Goal: Task Accomplishment & Management: Use online tool/utility

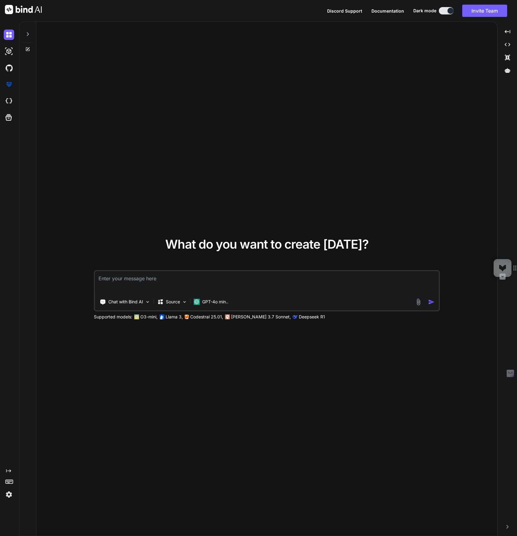
click at [10, 496] on img at bounding box center [9, 495] width 10 height 10
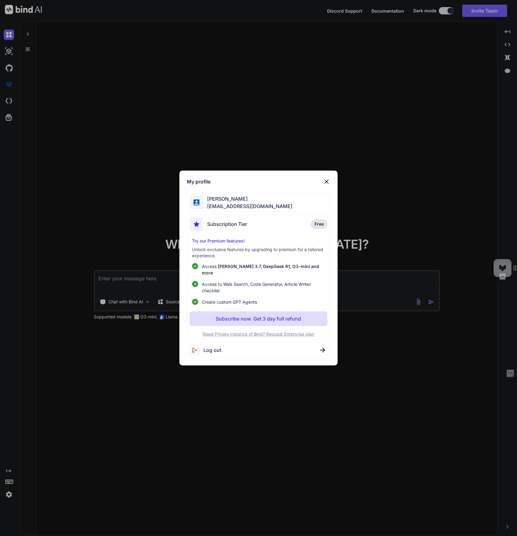
click at [317, 351] on div "Log out" at bounding box center [258, 351] width 143 height 16
type textarea "x"
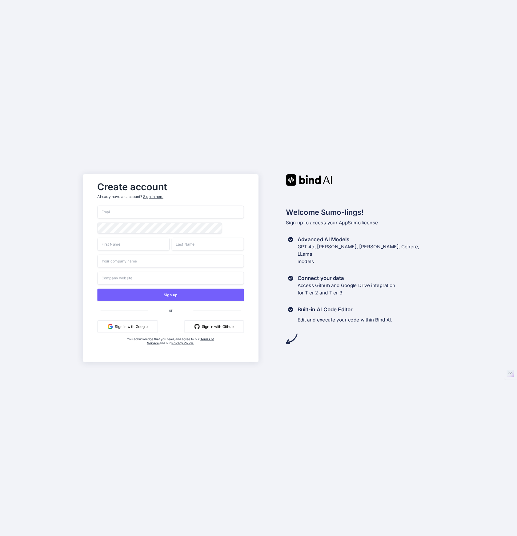
click at [154, 196] on div "Sign in here" at bounding box center [153, 196] width 20 height 5
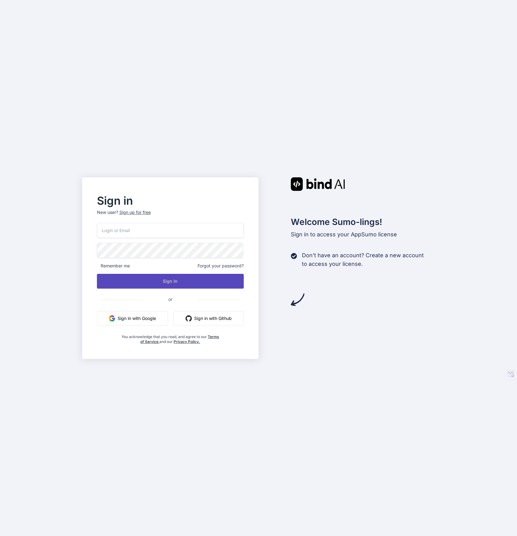
type input "[EMAIL_ADDRESS][DOMAIN_NAME]"
click at [186, 283] on button "Sign In" at bounding box center [170, 281] width 147 height 15
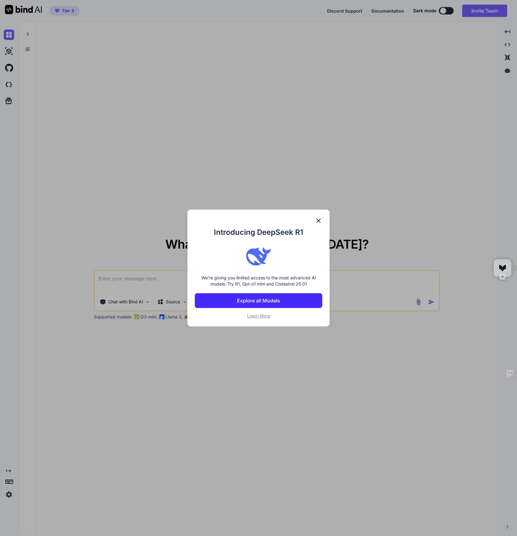
click at [321, 220] on img at bounding box center [318, 220] width 7 height 7
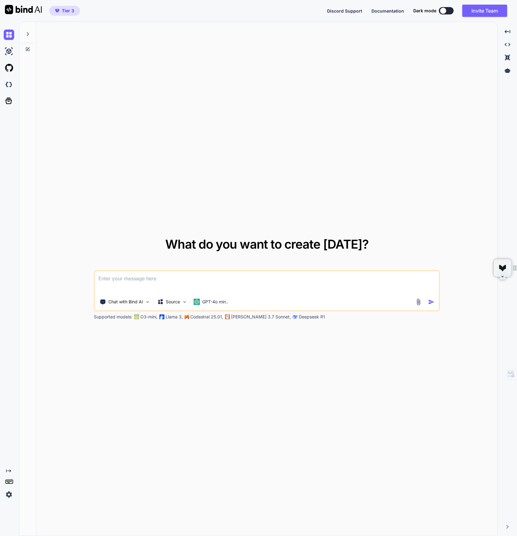
click at [10, 523] on div "Created with Pixso." at bounding box center [9, 279] width 19 height 515
click at [11, 470] on div "Created with Pixso." at bounding box center [10, 471] width 13 height 5
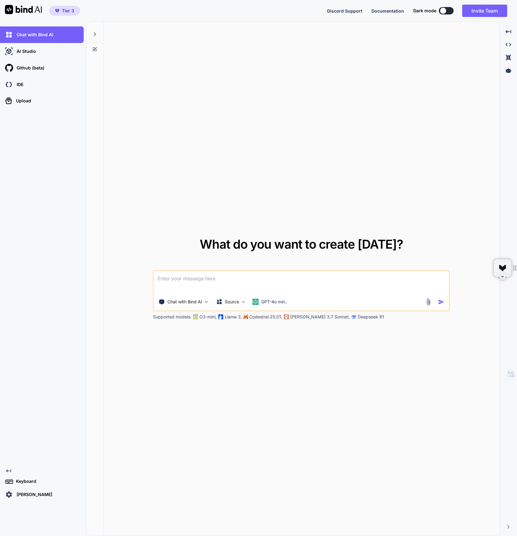
click at [29, 495] on p "[PERSON_NAME]" at bounding box center [33, 495] width 38 height 6
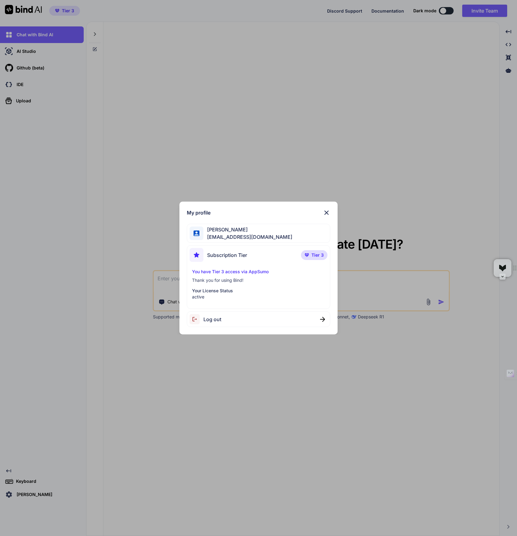
type textarea "x"
click at [215, 291] on p "Your License Status" at bounding box center [258, 291] width 133 height 6
click at [326, 211] on img at bounding box center [326, 212] width 7 height 7
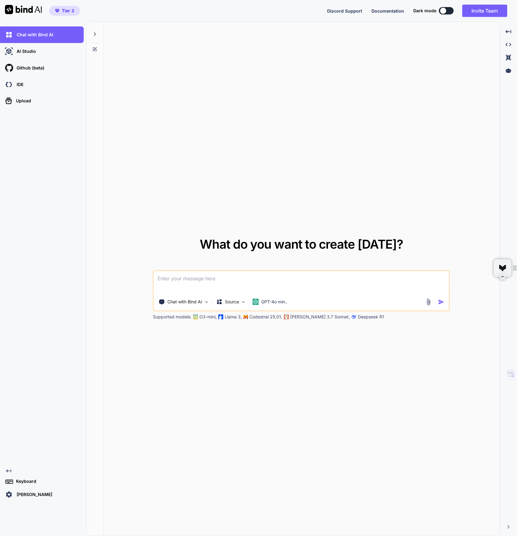
click at [187, 281] on textarea at bounding box center [301, 282] width 295 height 23
type textarea "A"
type textarea "x"
type textarea "A"
type textarea "x"
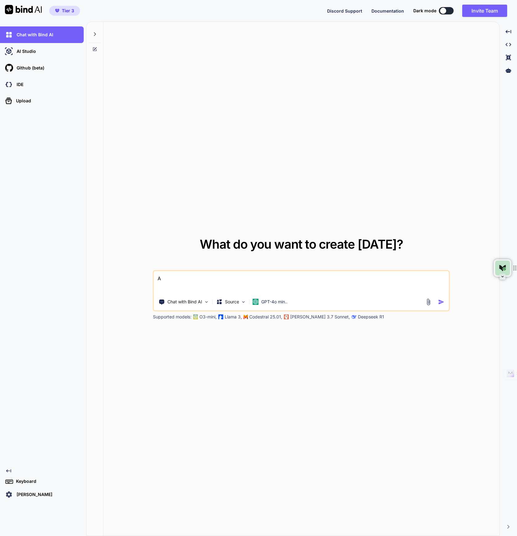
type textarea "A f"
type textarea "x"
type textarea "A fo"
type textarea "x"
type textarea "A for"
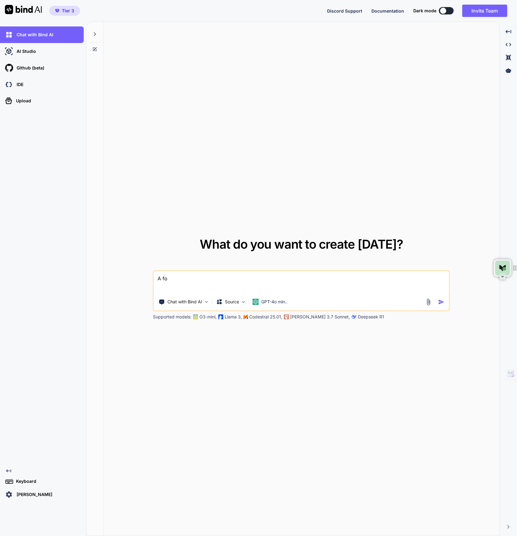
type textarea "x"
type textarea "A form"
type textarea "x"
type textarea "A form"
type textarea "x"
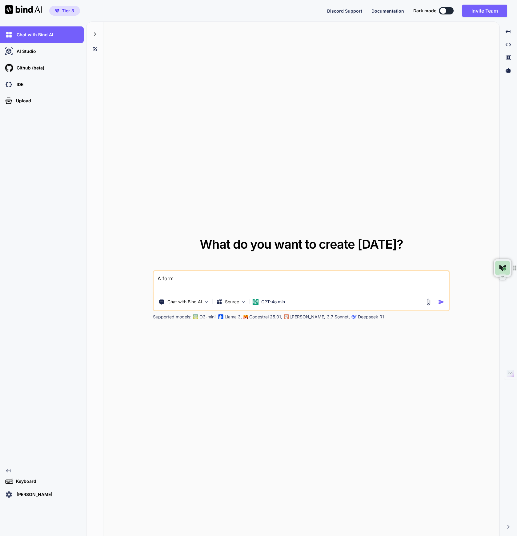
type textarea "A form t"
type textarea "x"
type textarea "A form to"
type textarea "x"
type textarea "A form to"
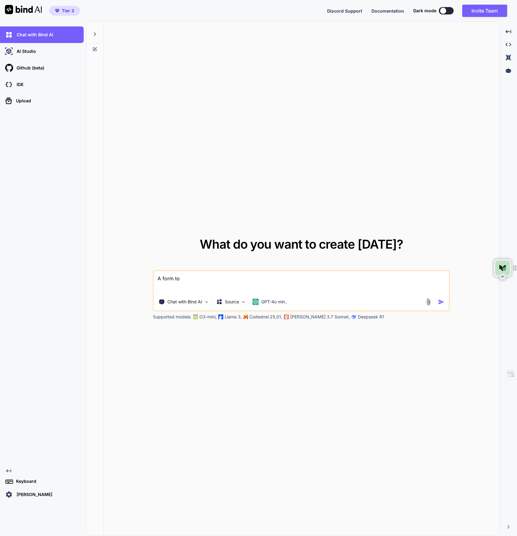
type textarea "x"
type textarea "A form to c"
type textarea "x"
type textarea "A form to co"
type textarea "x"
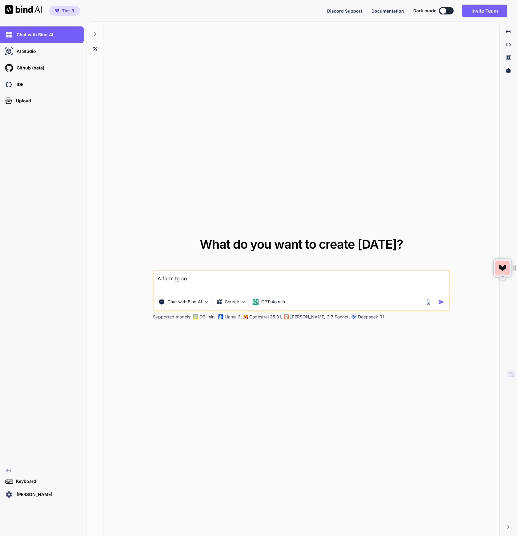
type textarea "A form to col"
type textarea "x"
type textarea "A form to coll"
type textarea "x"
type textarea "A form to colle"
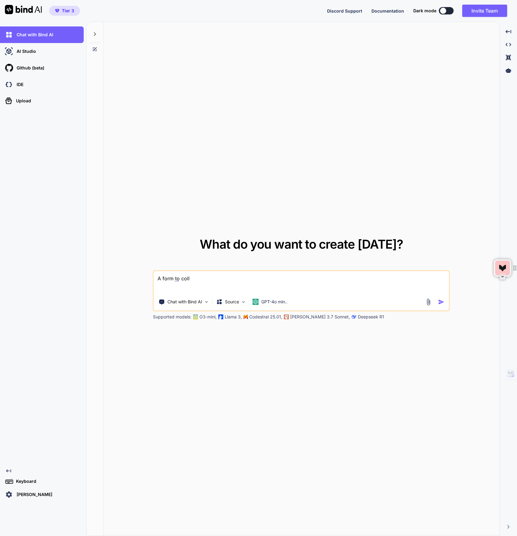
type textarea "x"
type textarea "A"
type textarea "x"
type textarea "A"
type textarea "x"
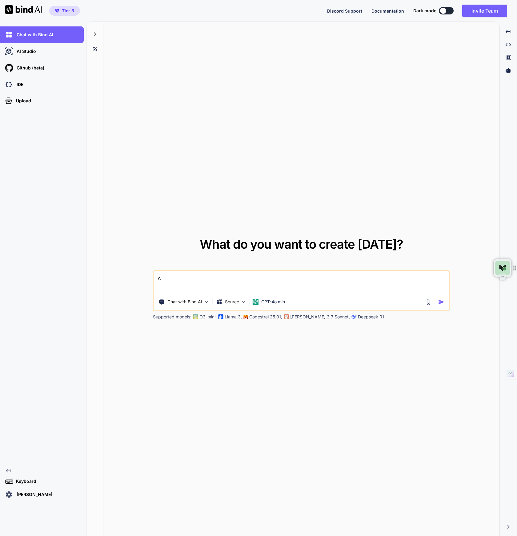
type textarea "A l"
type textarea "x"
type textarea "A le"
type textarea "x"
type textarea "A lea"
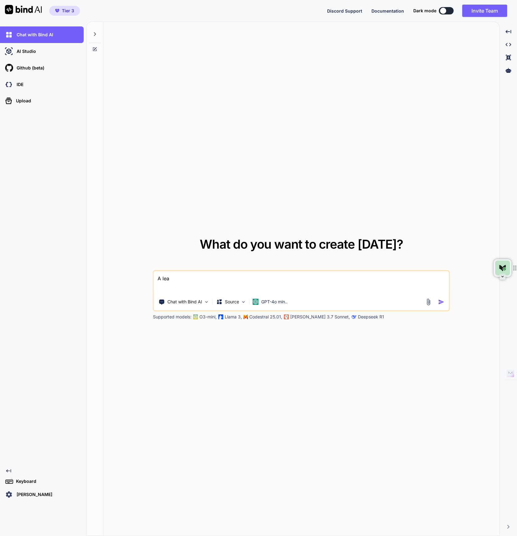
type textarea "x"
type textarea "A lead"
type textarea "x"
type textarea "A lead"
type textarea "x"
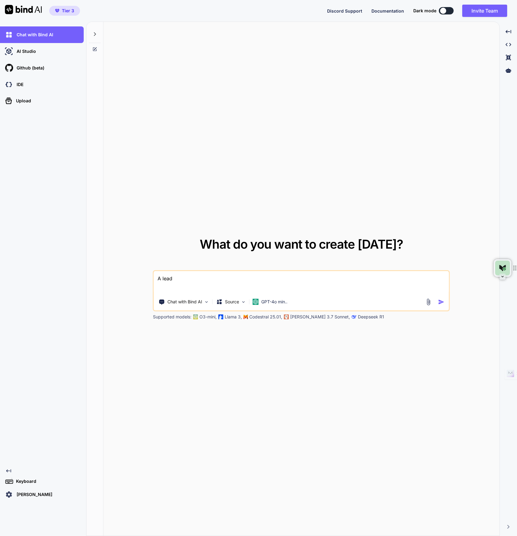
type textarea "A lead f"
type textarea "x"
type textarea "A lead fo"
type textarea "x"
type textarea "A lead for"
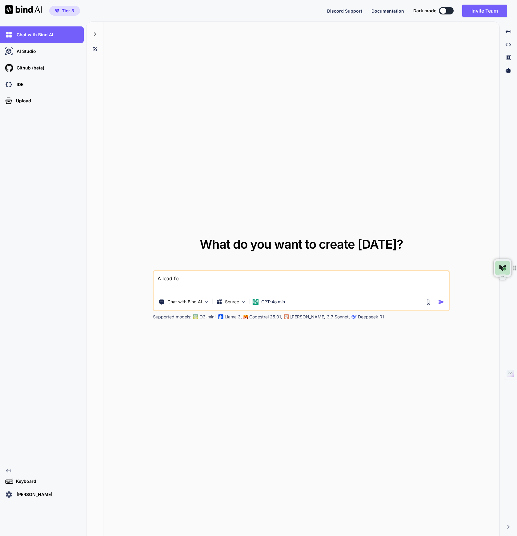
type textarea "x"
type textarea "A lead form"
type textarea "x"
type textarea "A lead form"
type textarea "x"
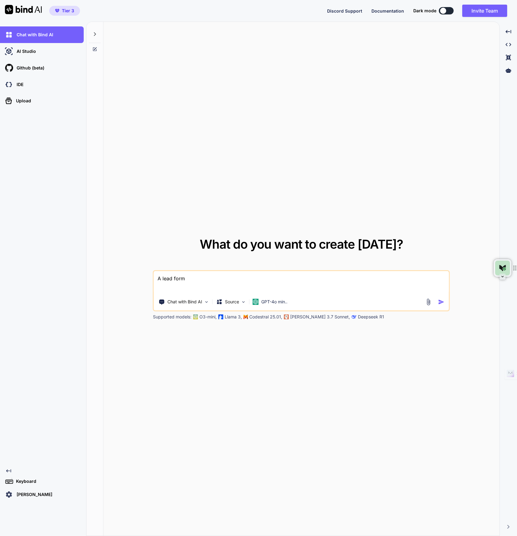
type textarea "A lead form t"
type textarea "x"
type textarea "A lead form to"
type textarea "x"
type textarea "A lead form to"
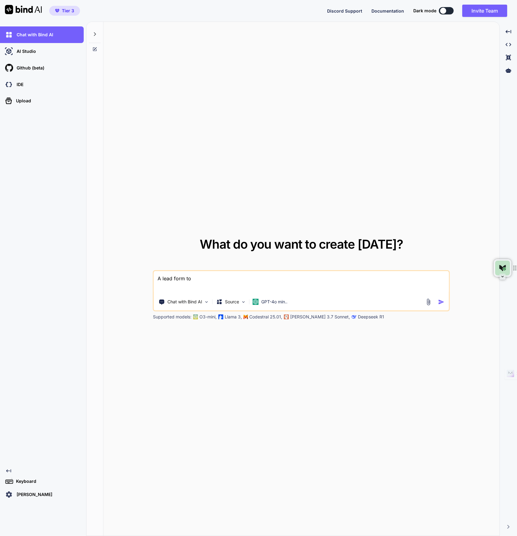
type textarea "x"
type textarea "A lead form to c"
type textarea "x"
type textarea "A lead form to co"
type textarea "x"
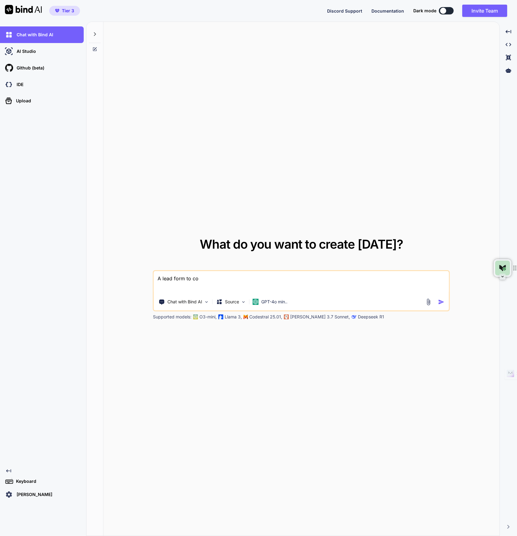
type textarea "A lead form to col"
type textarea "x"
type textarea "A lead form to coll"
type textarea "x"
type textarea "A lead form to colle"
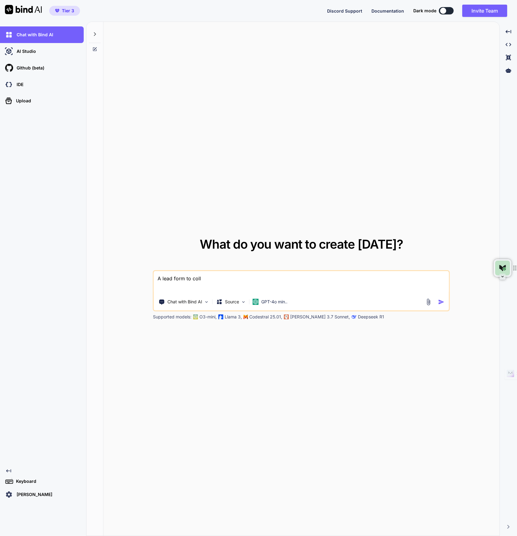
type textarea "x"
type textarea "A lead form to collec"
type textarea "x"
type textarea "A lead form to collect"
type textarea "x"
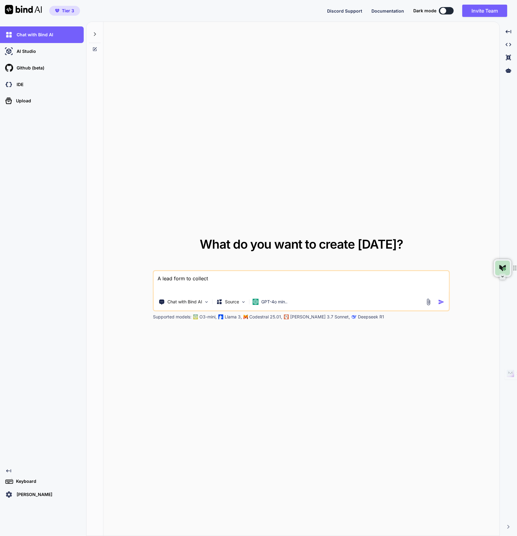
type textarea "A lead form to collect"
type textarea "x"
type textarea "A lead form to collect f"
type textarea "x"
type textarea "A lead form to collect fi"
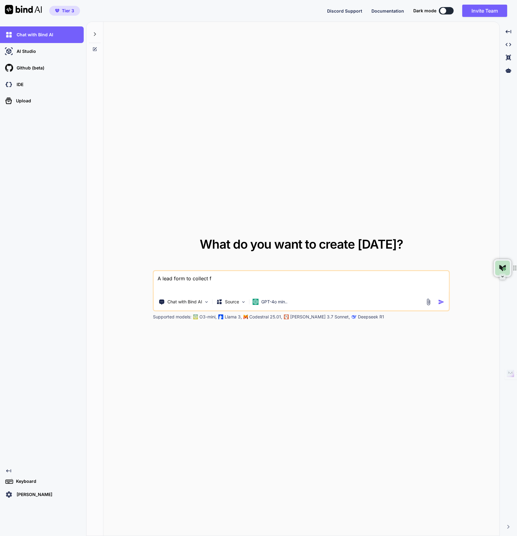
type textarea "x"
type textarea "A lead form to collect fir"
type textarea "x"
type textarea "A lead form to collect firs"
type textarea "x"
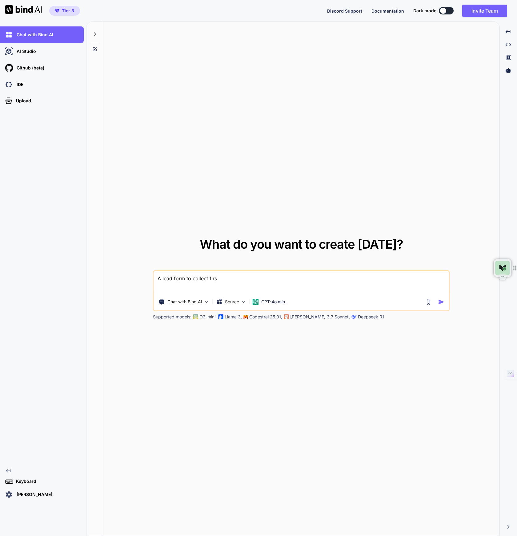
type textarea "A lead form to collect first"
type textarea "x"
type textarea "A lead form to collect first"
type textarea "x"
type textarea "A lead form to collect first n"
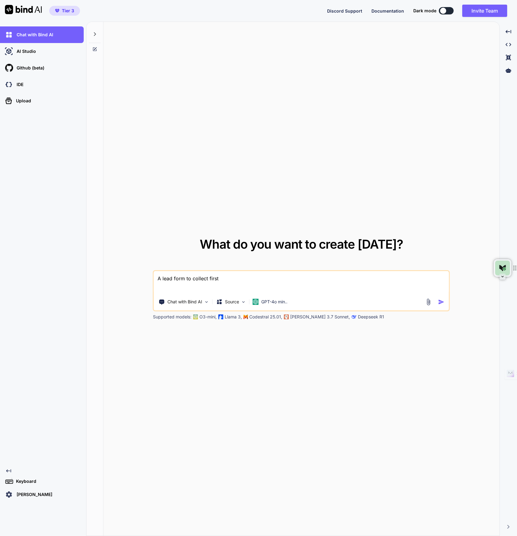
type textarea "x"
type textarea "A lead form to collect first na"
type textarea "x"
type textarea "A lead form to collect first nam"
type textarea "x"
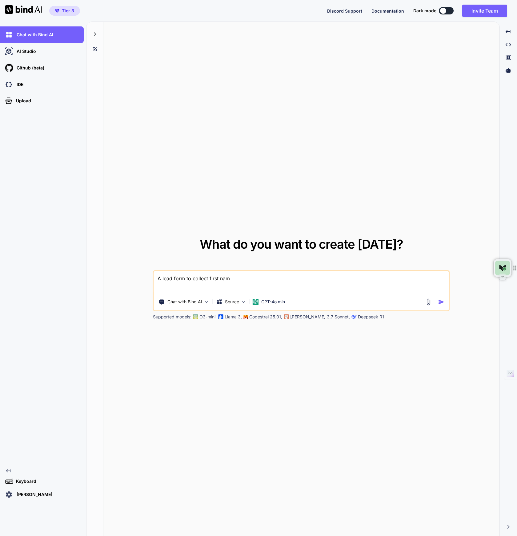
type textarea "A lead form to collect first name"
type textarea "x"
type textarea "A lead form to collect first name,"
type textarea "x"
type textarea "A lead form to collect first name,"
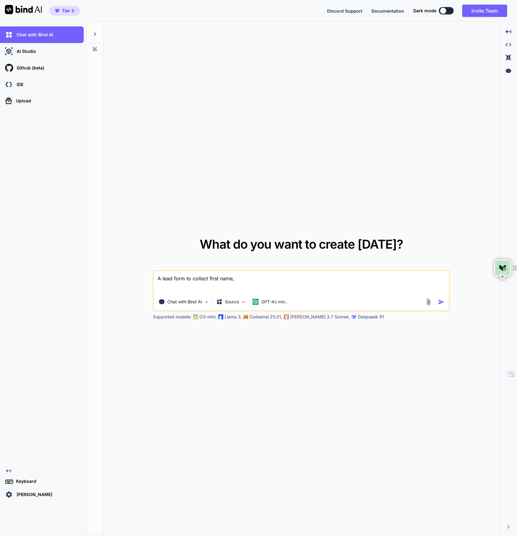
type textarea "x"
type textarea "A lead form to collect first name, e"
type textarea "x"
type textarea "A lead form to collect first name, em"
type textarea "x"
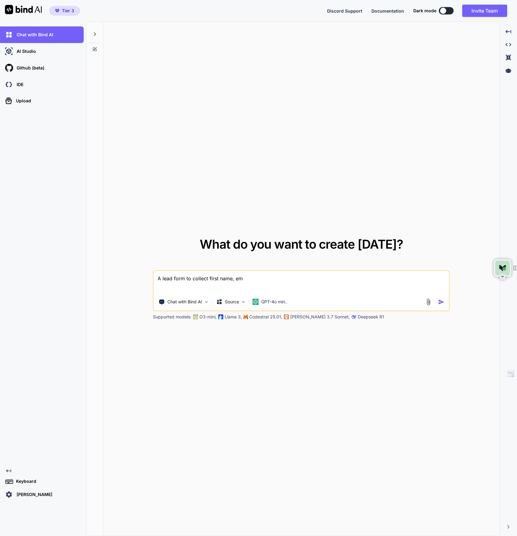
type textarea "A lead form to collect first name, ema"
type textarea "x"
type textarea "A lead form to collect first name, emai"
type textarea "x"
type textarea "A lead form to collect first name, email"
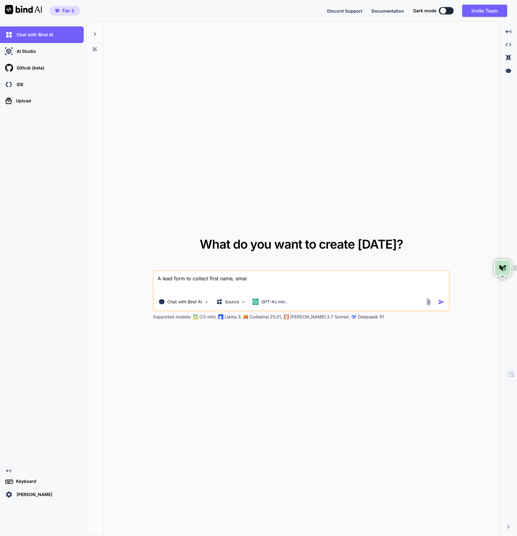
type textarea "x"
type textarea "A lead form to collect first name, email"
type textarea "x"
type textarea "A lead form to collect first name, email a"
type textarea "x"
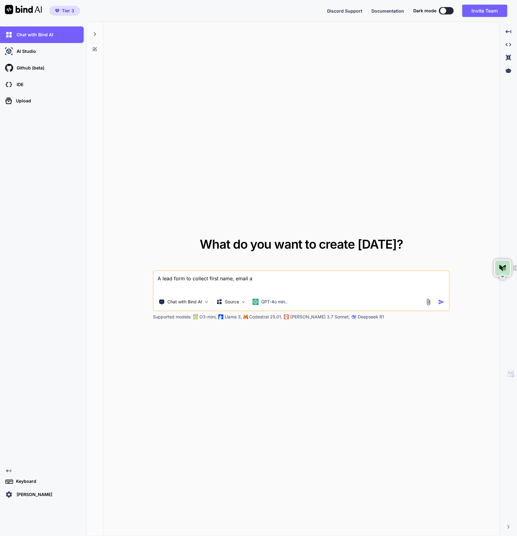
type textarea "A lead form to collect first name, email an"
type textarea "x"
type textarea "A lead form to collect first name, email and"
type textarea "x"
type textarea "A lead form to collect first name, email and"
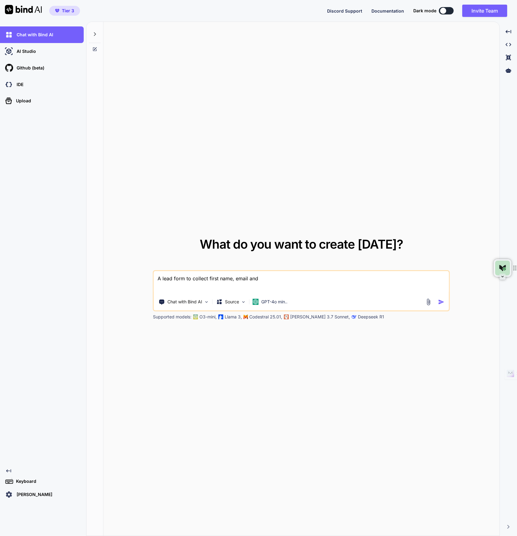
type textarea "x"
type textarea "A lead form to collect first name, email and o"
type textarea "x"
type textarea "A lead form to collect first name, email and op"
type textarea "x"
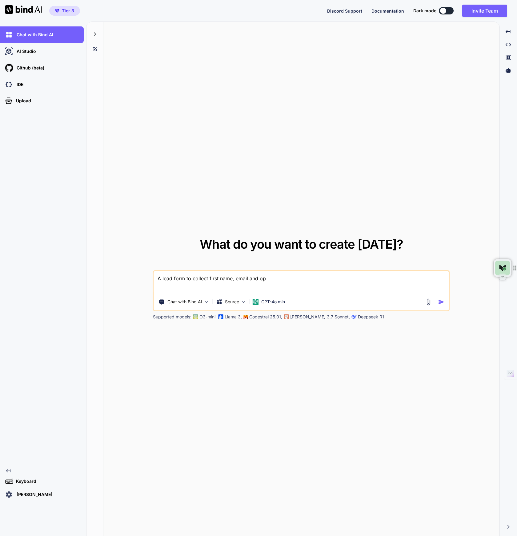
type textarea "A lead form to collect first name, email and opt"
type textarea "x"
type textarea "A lead form to collect first name, email and opti"
type textarea "x"
type textarea "A lead form to collect first name, email and optio"
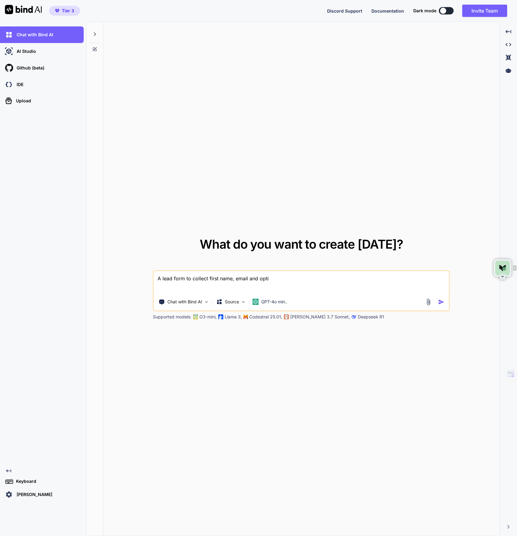
type textarea "x"
type textarea "A lead form to collect first name, email and option"
type textarea "x"
type textarea "A lead form to collect first name, email and optiona"
type textarea "x"
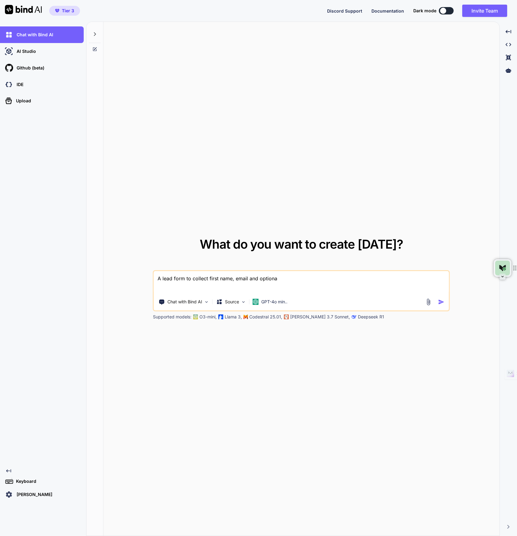
type textarea "A lead form to collect first name, email and optional"
type textarea "x"
type textarea "A lead form to collect first name, email and optionall"
type textarea "x"
type textarea "A lead form to collect first name, email and optionally"
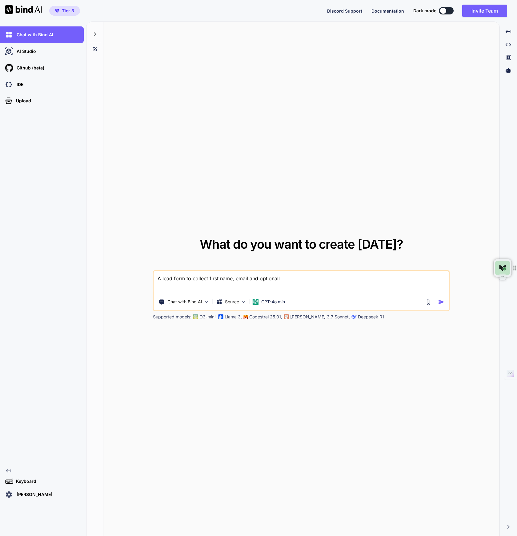
type textarea "x"
type textarea "A lead form to collect first name, email and optionally"
type textarea "x"
type textarea "A lead form to collect first name, email and optionally t"
type textarea "x"
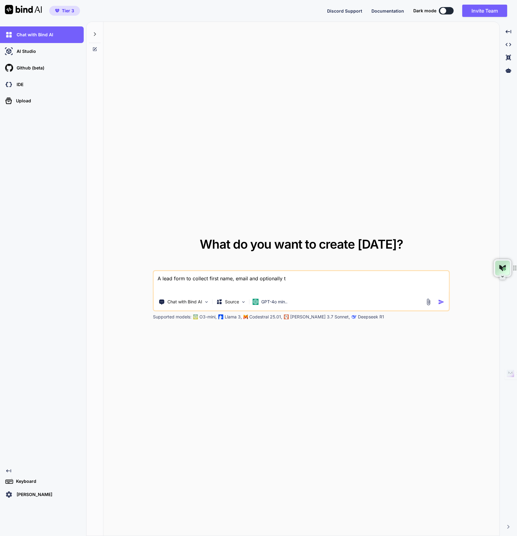
type textarea "A lead form to collect first name, email and optionally th"
type textarea "x"
type textarea "A lead form to collect first name, email and optionally the"
type textarea "x"
type textarea "A lead form to collect first name, email and optionally th"
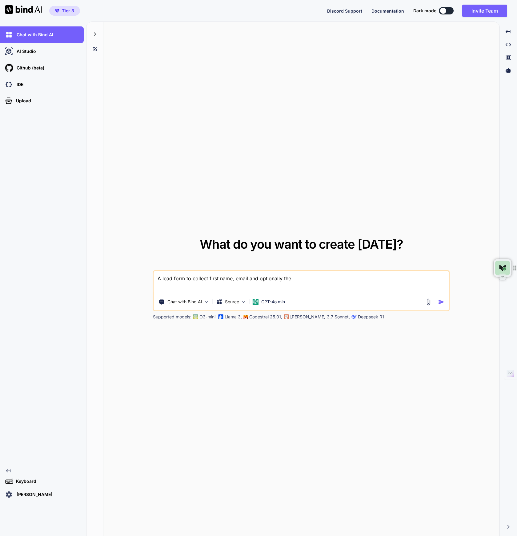
type textarea "x"
type textarea "A lead form to collect first name, email and optionally t"
type textarea "x"
type textarea "A lead form to collect first name, email and optionally"
type textarea "x"
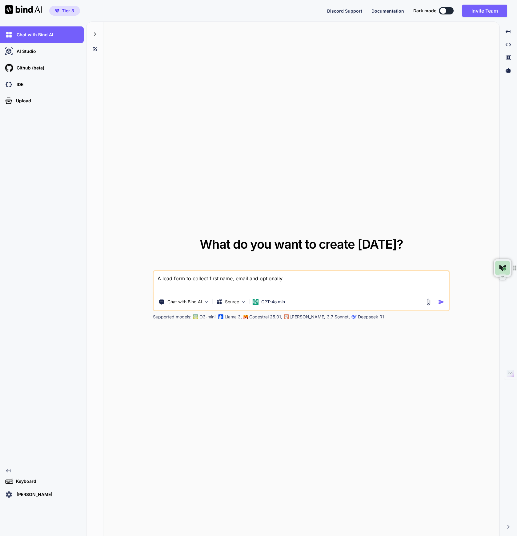
type textarea "A lead form to collect first name, email and optionally a"
type textarea "x"
type textarea "A lead form to collect first name, email and optionally a"
type textarea "x"
type textarea "A lead form to collect first name, email and optionally a p"
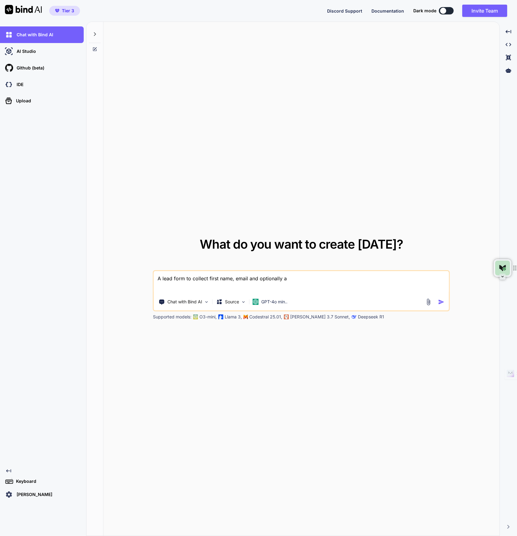
type textarea "x"
type textarea "A lead form to collect first name, email and optionally a ph"
type textarea "x"
type textarea "A lead form to collect first name, email and optionally a pho"
type textarea "x"
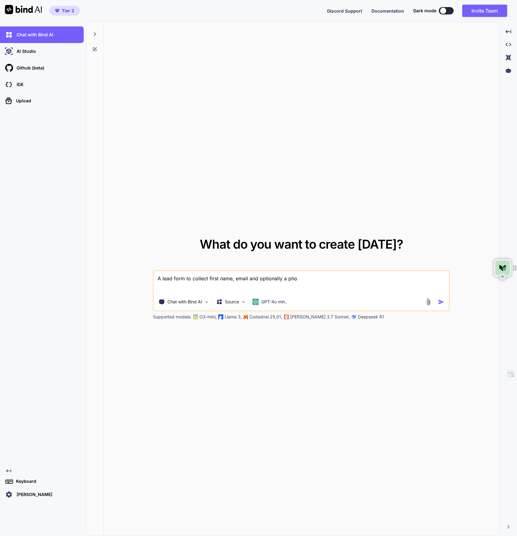
type textarea "A lead form to collect first name, email and optionally a phon"
type textarea "x"
type textarea "A lead form to collect first name, email and optionally a phone"
type textarea "x"
type textarea "A lead form to collect first name, email and optionally a phone"
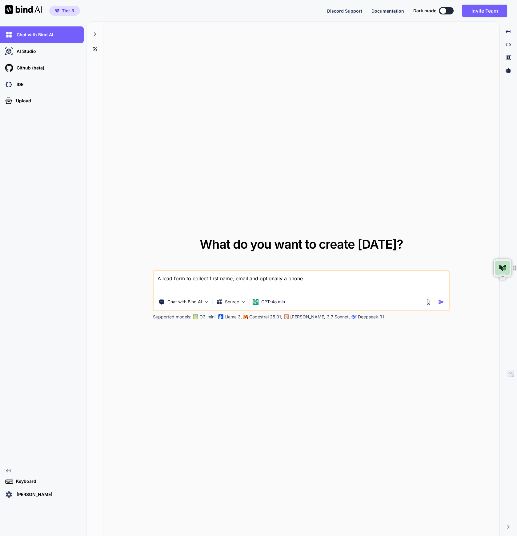
type textarea "x"
type textarea "A lead form to collect first name, email and optionally a phone n"
type textarea "x"
type textarea "A lead form to collect first name, email and optionally a phone nu"
type textarea "x"
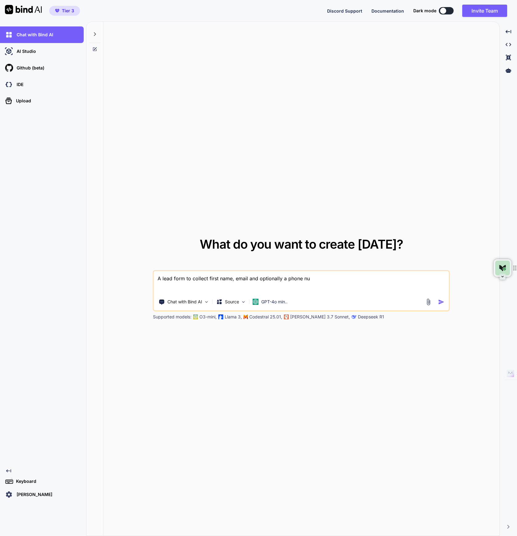
type textarea "A lead form to collect first name, email and optionally a phone num"
type textarea "x"
type textarea "A lead form to collect first name, email and optionally a phone numb"
type textarea "x"
type textarea "A lead form to collect first name, email and optionally a phone numbe"
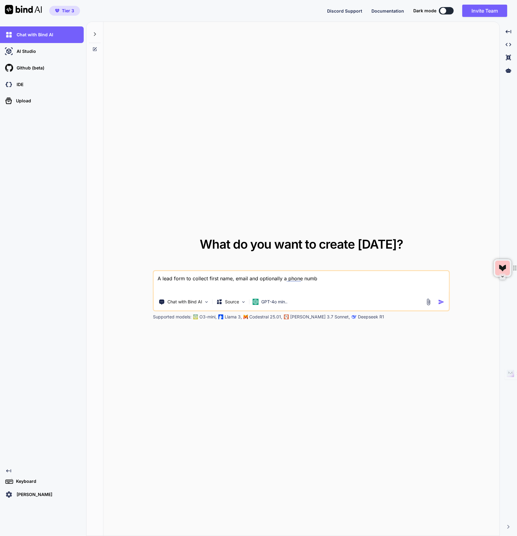
type textarea "x"
type textarea "A lead form to collect first name, email and optionally a phone number"
type textarea "x"
type textarea "A lead form to collect first name, email and optionally a phone number."
type textarea "x"
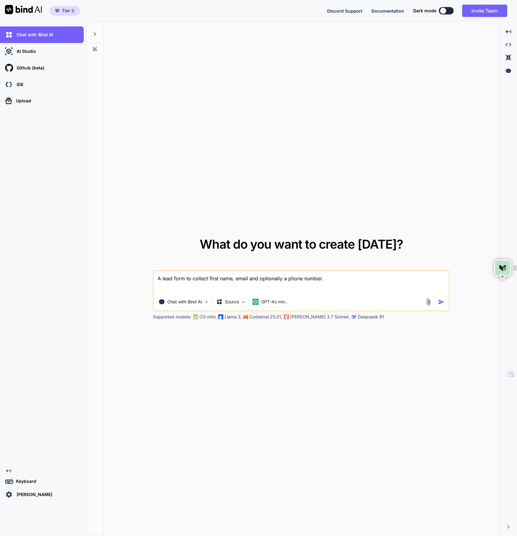
type textarea "A lead form to collect first name, email and optionally a phone number."
type textarea "x"
type textarea "A lead form to collect first name, email and optionally a phone number. M"
type textarea "x"
type textarea "A lead form to collect first name, email and optionally a phone number. Mi"
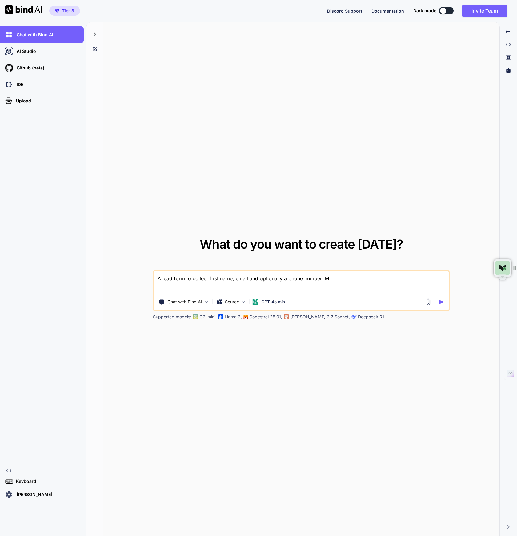
type textarea "x"
type textarea "A lead form to collect first name, email and optionally a phone number. Min"
type textarea "x"
type textarea "A lead form to collect first name, email and optionally a phone number. Mini"
type textarea "x"
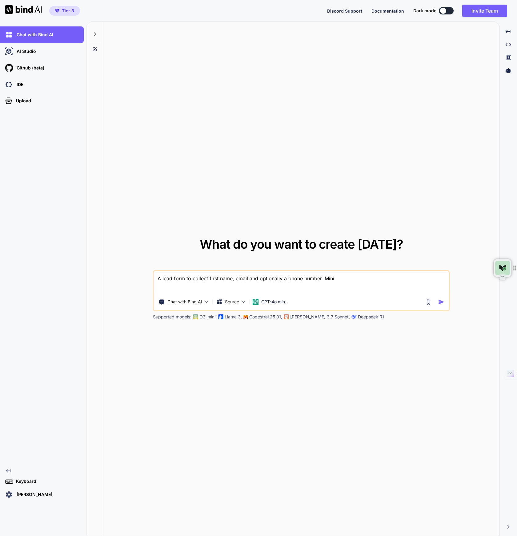
type textarea "A lead form to collect first name, email and optionally a phone number. Minim"
type textarea "x"
type textarea "A lead form to collect first name, email and optionally a phone number. [GEOGRA…"
type textarea "x"
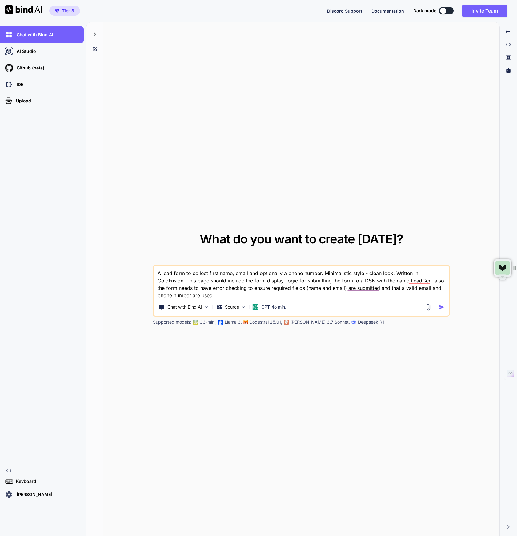
click at [441, 309] on img "button" at bounding box center [441, 307] width 6 height 6
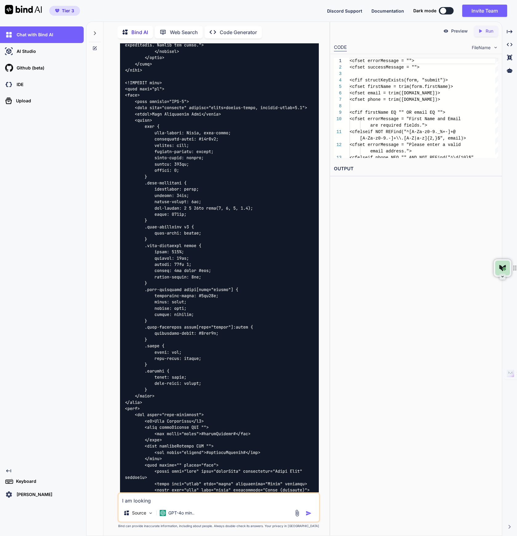
scroll to position [467, 0]
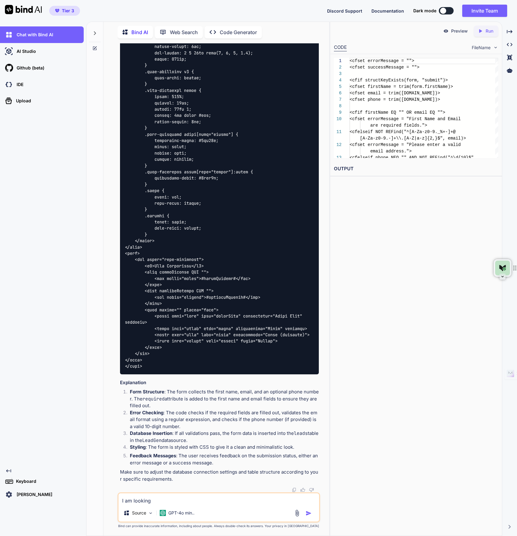
click at [231, 323] on div at bounding box center [219, 34] width 199 height 681
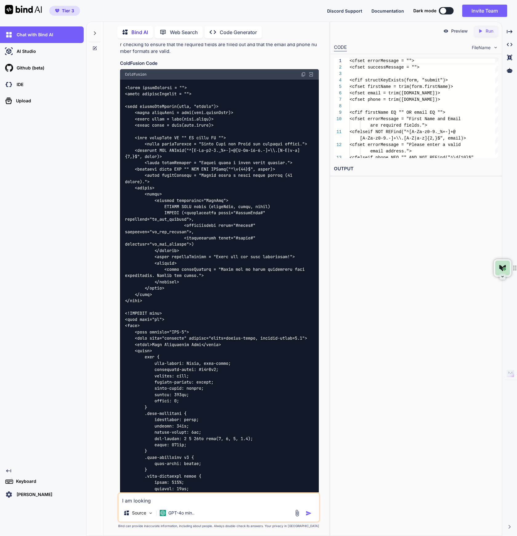
scroll to position [79, 0]
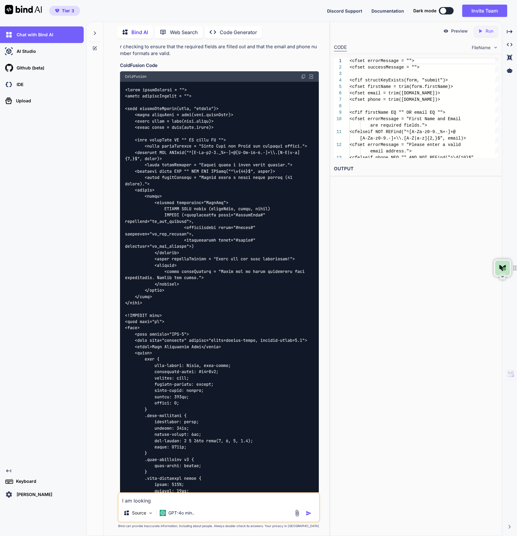
click at [93, 31] on icon at bounding box center [94, 33] width 5 height 5
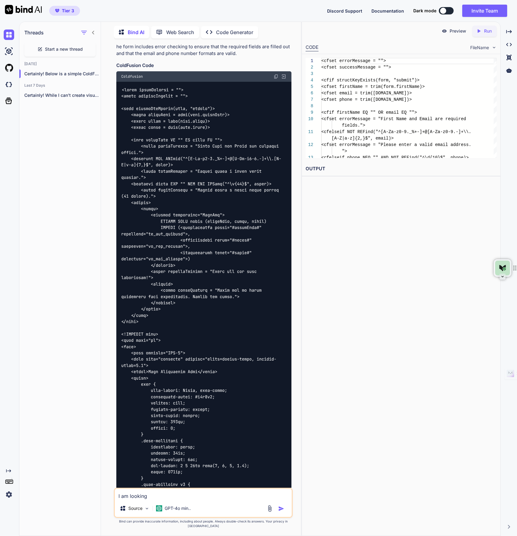
click at [69, 49] on span "Start a new thread" at bounding box center [64, 49] width 38 height 6
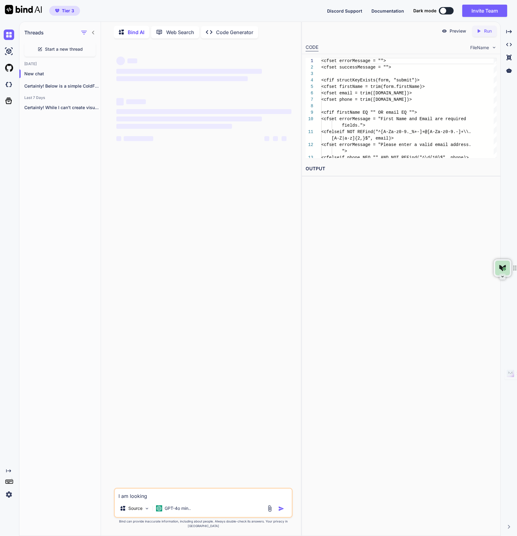
scroll to position [0, 0]
drag, startPoint x: 166, startPoint y: 502, endPoint x: 91, endPoint y: 492, distance: 75.6
click at [91, 492] on div "Threads Start a new thread [DATE] New chat Certainly! Below is a simple ColdFus…" at bounding box center [159, 278] width 281 height 515
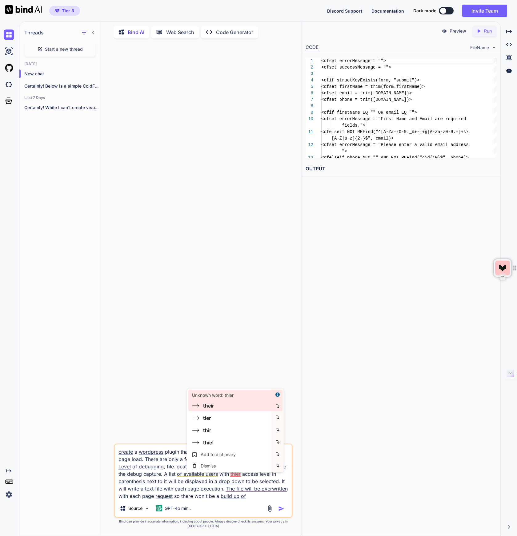
click at [219, 406] on div "their" at bounding box center [230, 405] width 77 height 7
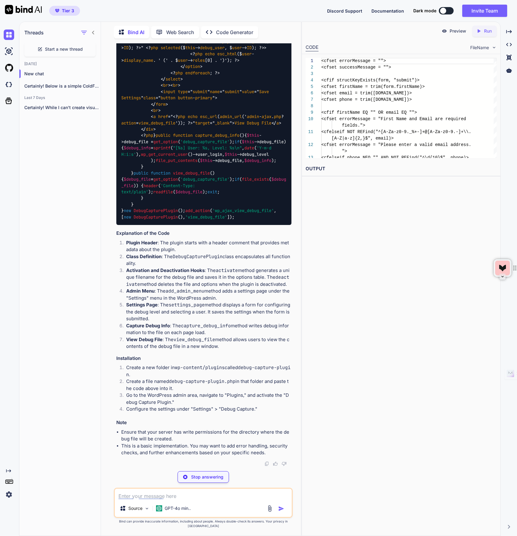
scroll to position [789, 0]
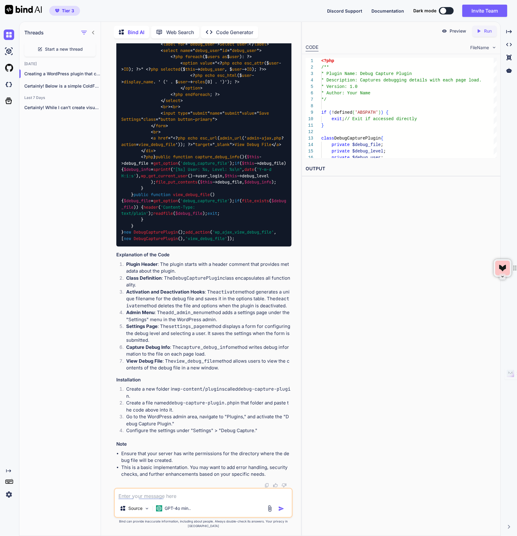
click at [483, 32] on icon "Created with Pixso." at bounding box center [480, 31] width 8 height 6
click at [509, 32] on icon at bounding box center [509, 31] width 6 height 3
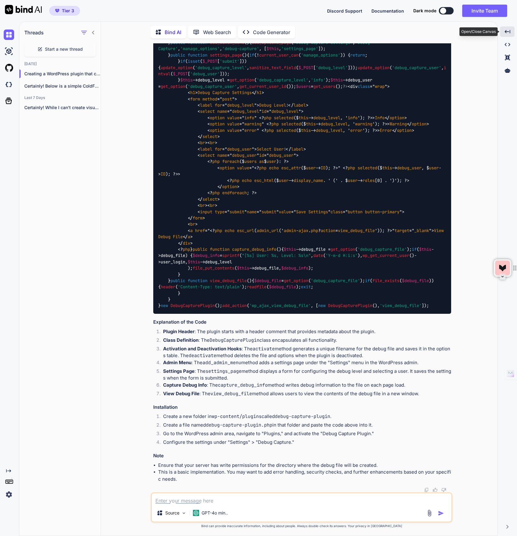
click at [509, 32] on icon at bounding box center [507, 31] width 6 height 3
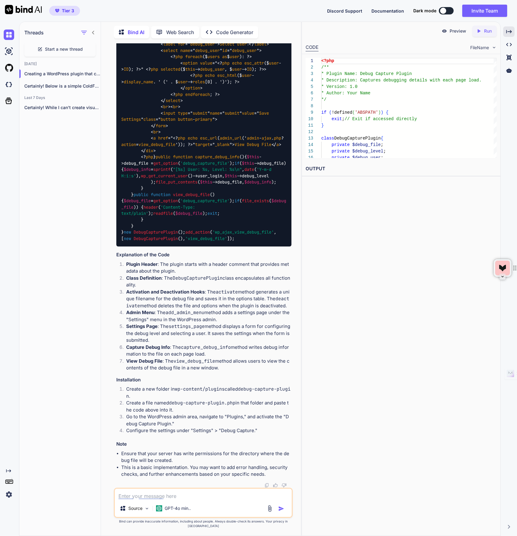
click at [206, 392] on code "wp-content/plugins" at bounding box center [200, 389] width 50 height 6
drag, startPoint x: 242, startPoint y: 394, endPoint x: 131, endPoint y: 399, distance: 110.8
click at [131, 399] on code "debug-capture-plugin" at bounding box center [208, 392] width 164 height 13
copy code "debug-capture-plugin"
click at [106, 281] on div "You create a wordpress plugin that captures debugging details with each page lo…" at bounding box center [203, 289] width 195 height 493
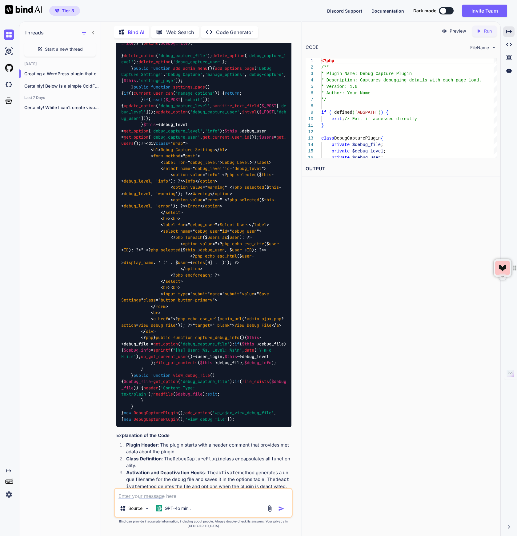
scroll to position [0, 0]
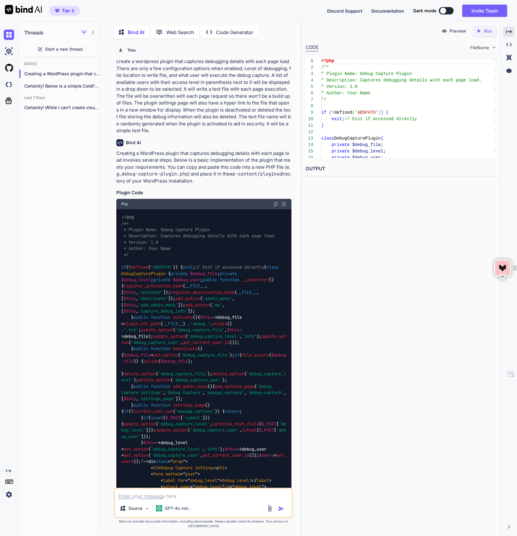
click at [284, 204] on img at bounding box center [284, 204] width 6 height 6
click at [276, 192] on h3 "Plugin Code" at bounding box center [203, 192] width 175 height 7
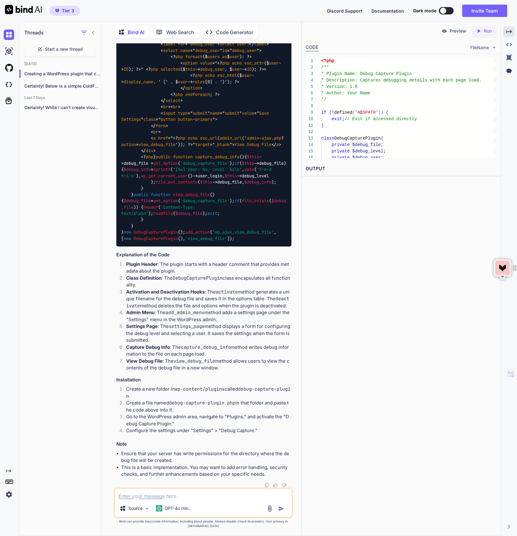
scroll to position [722, 0]
click at [188, 185] on span "file_put_contents" at bounding box center [177, 182] width 42 height 6
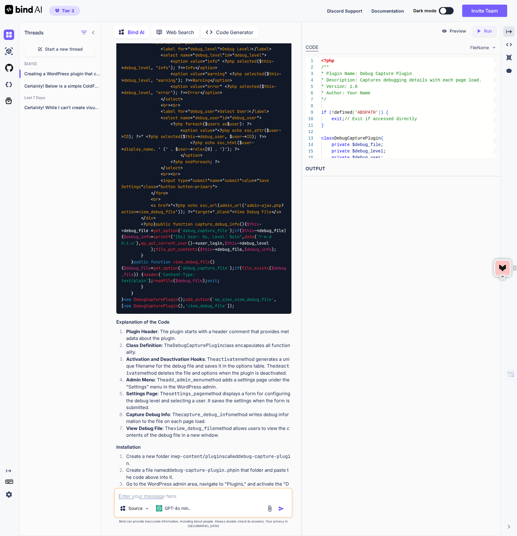
scroll to position [0, 0]
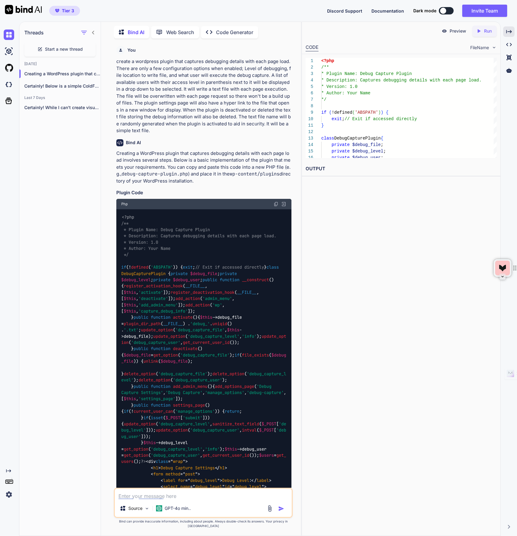
click at [225, 35] on div "Created with Pixso. Code Generator" at bounding box center [229, 32] width 57 height 12
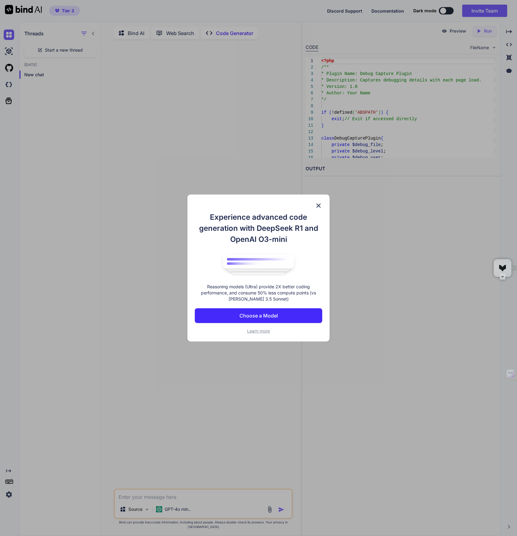
click at [319, 204] on img at bounding box center [318, 205] width 7 height 7
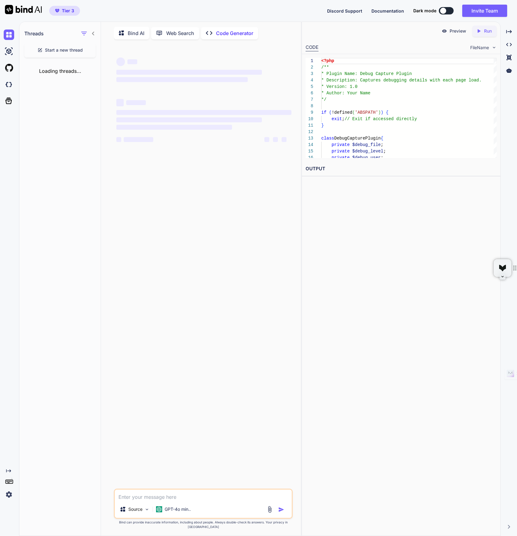
click at [130, 35] on p "Bind AI" at bounding box center [136, 33] width 17 height 7
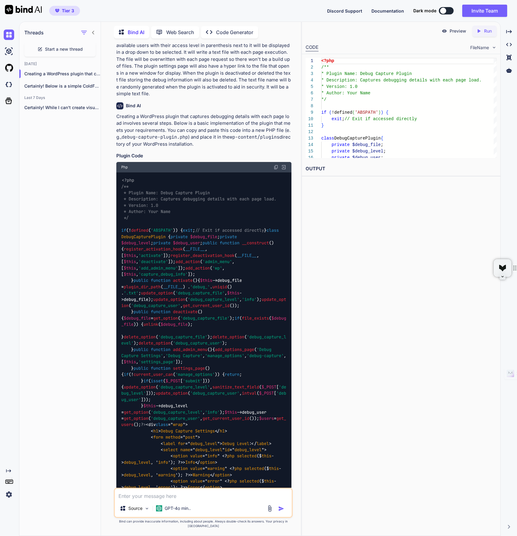
scroll to position [98, 0]
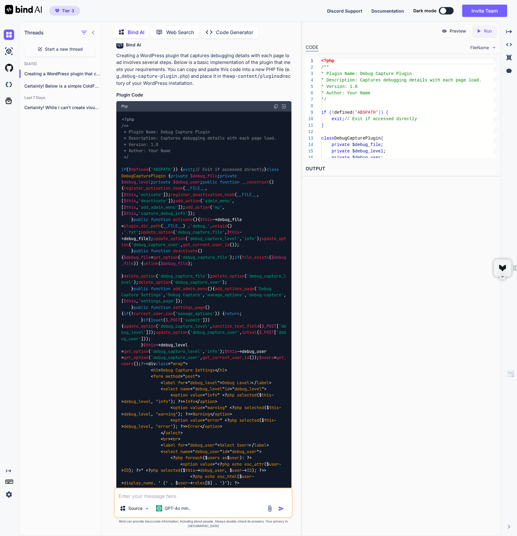
click at [489, 48] on div "FileName" at bounding box center [483, 48] width 26 height 6
click at [494, 47] on img at bounding box center [493, 47] width 5 height 5
click at [474, 48] on span "FileName" at bounding box center [479, 48] width 19 height 6
click at [494, 47] on img at bounding box center [493, 47] width 5 height 5
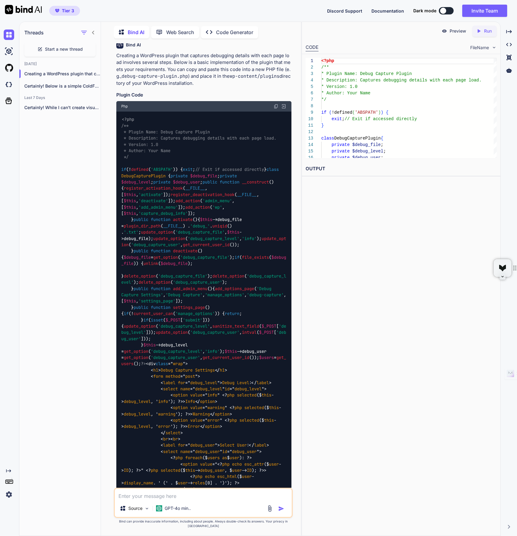
click at [494, 47] on img at bounding box center [493, 47] width 5 height 5
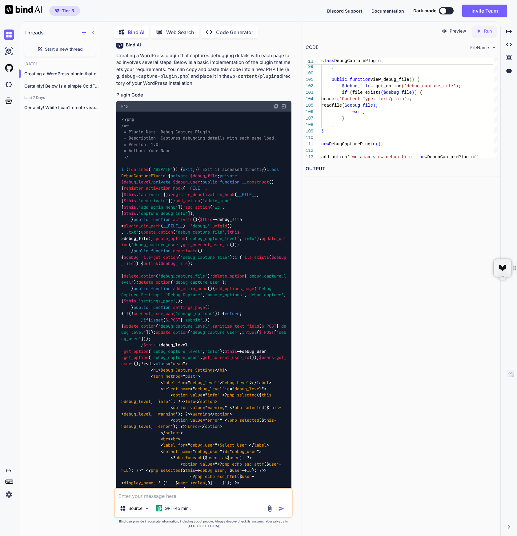
click at [490, 47] on div "FileName" at bounding box center [483, 48] width 26 height 6
click at [482, 47] on span "FileName" at bounding box center [479, 48] width 19 height 6
click at [510, 54] on div "Created with Pixso." at bounding box center [508, 57] width 11 height 10
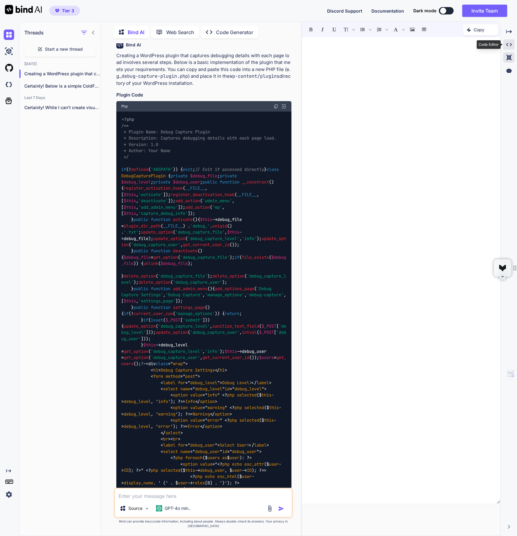
click at [509, 45] on icon "Created with Pixso." at bounding box center [509, 45] width 6 height 6
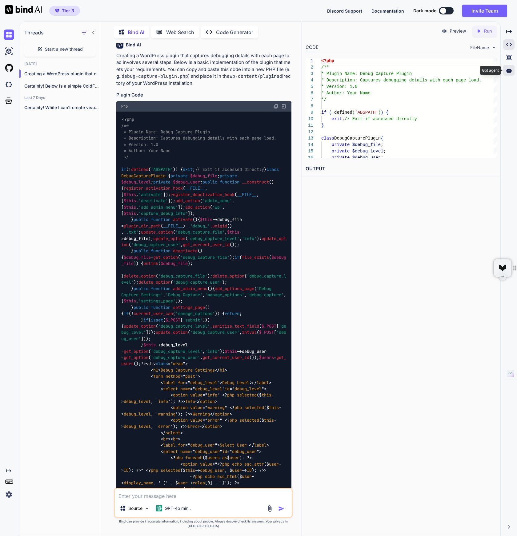
click at [508, 70] on icon at bounding box center [509, 70] width 6 height 5
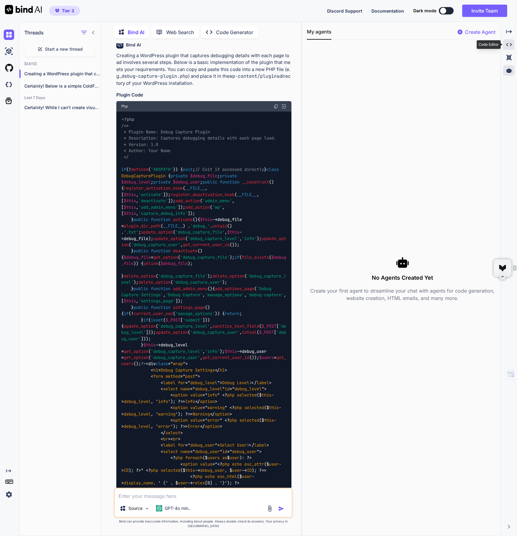
click at [508, 45] on icon "Created with Pixso." at bounding box center [509, 45] width 6 height 6
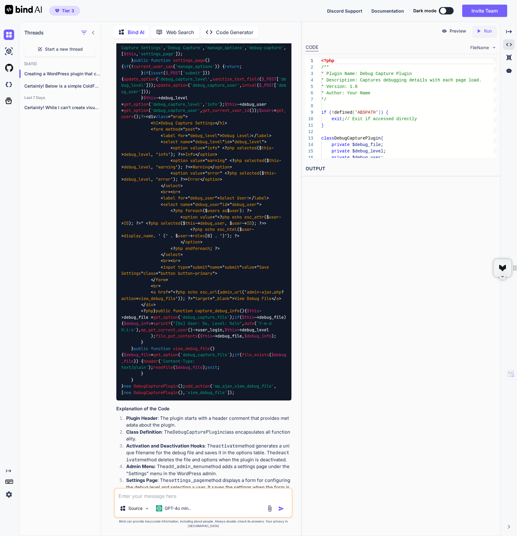
scroll to position [789, 0]
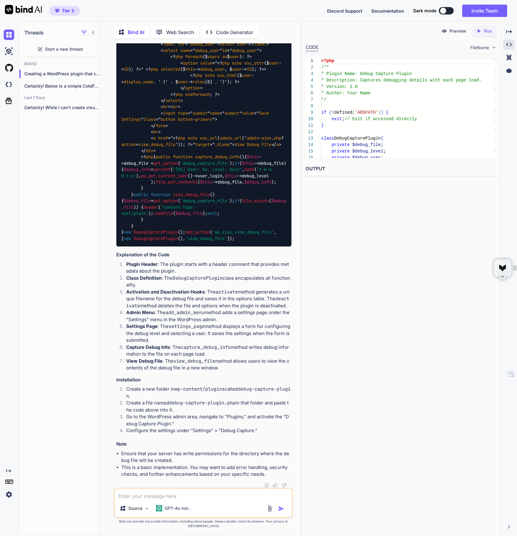
click at [184, 499] on textarea at bounding box center [203, 494] width 177 height 11
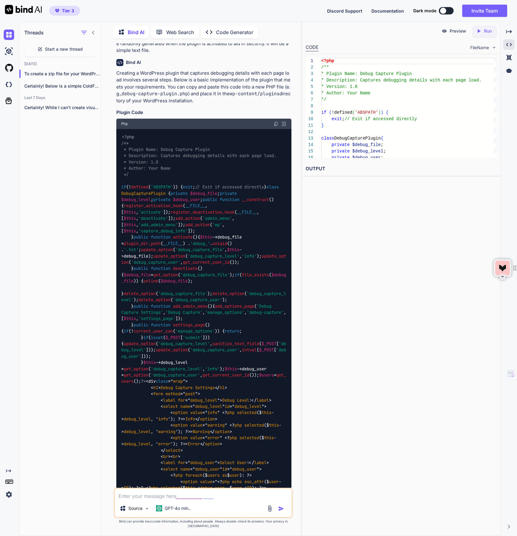
scroll to position [78, 0]
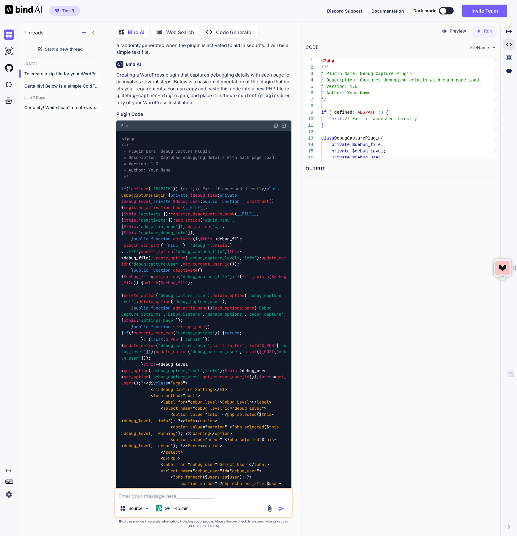
click at [277, 126] on img at bounding box center [275, 125] width 5 height 5
click at [181, 500] on textarea at bounding box center [203, 494] width 177 height 11
click at [176, 499] on textarea "The plugin creates new menu items under settings and two areas for adjusting se…" at bounding box center [203, 491] width 177 height 18
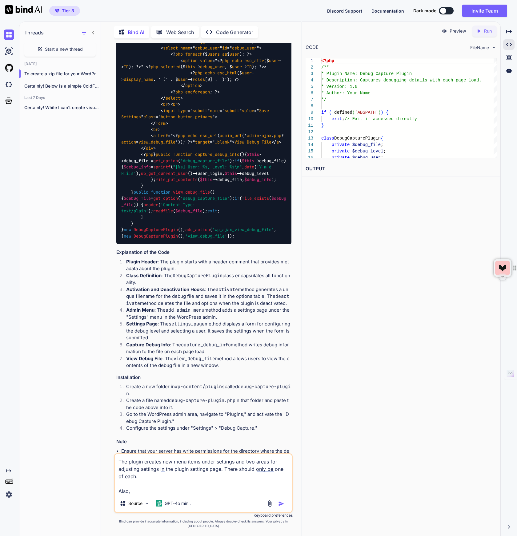
scroll to position [661, 0]
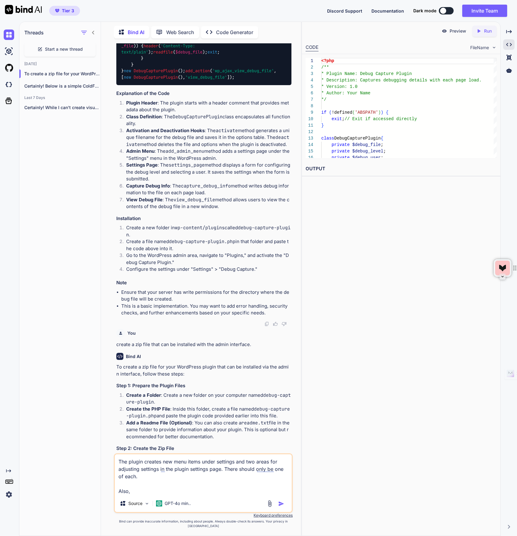
click at [141, 495] on textarea "The plugin creates new menu items under settings and two areas for adjusting se…" at bounding box center [203, 474] width 177 height 41
click at [236, 495] on textarea "The plugin creates new menu items under settings and two areas for adjusting se…" at bounding box center [203, 474] width 177 height 41
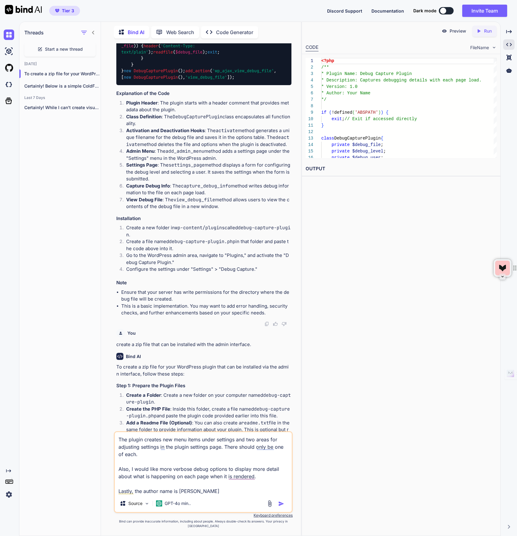
click at [283, 507] on img "button" at bounding box center [281, 504] width 6 height 6
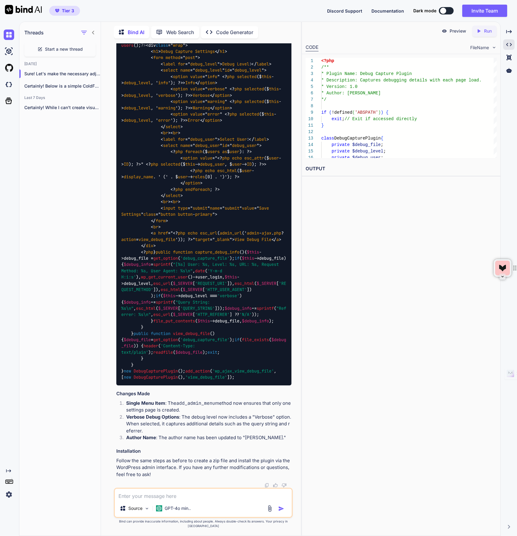
scroll to position [2244, 0]
click at [210, 344] on div "<?php /** * Plugin Name: Debug Capture Plugin * Description: Captures debugging…" at bounding box center [203, 89] width 175 height 593
click at [197, 343] on span "'Content-Type: text/plain'" at bounding box center [159, 349] width 76 height 12
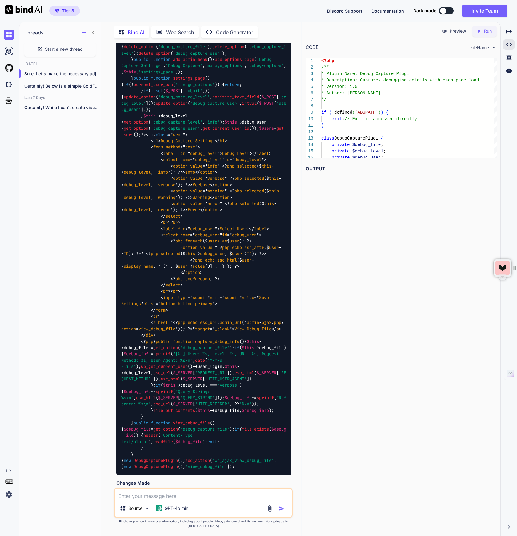
scroll to position [1432, 0]
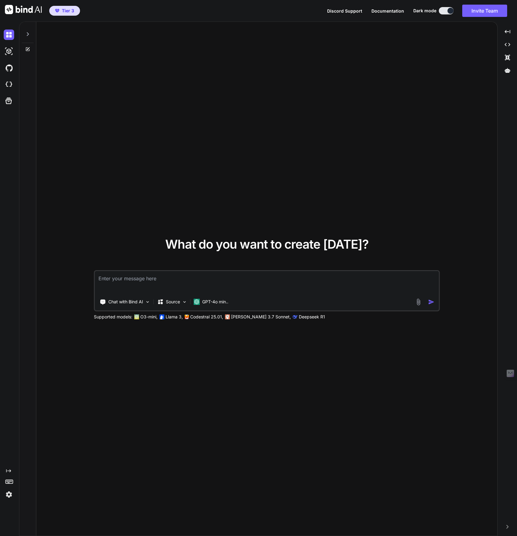
type textarea "x"
